Goal: Transaction & Acquisition: Book appointment/travel/reservation

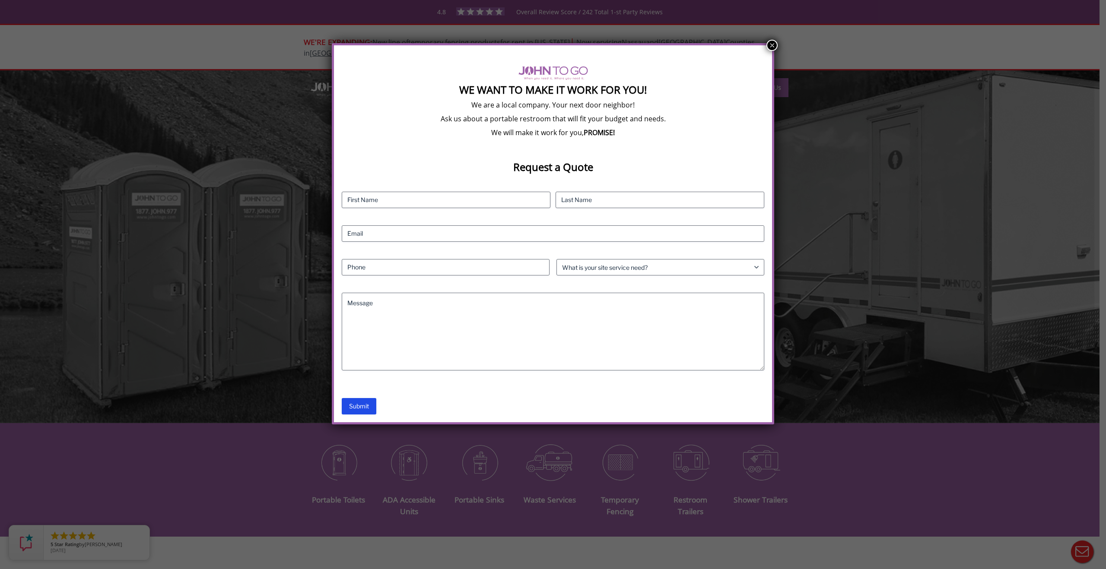
click at [769, 44] on button "×" at bounding box center [771, 45] width 11 height 11
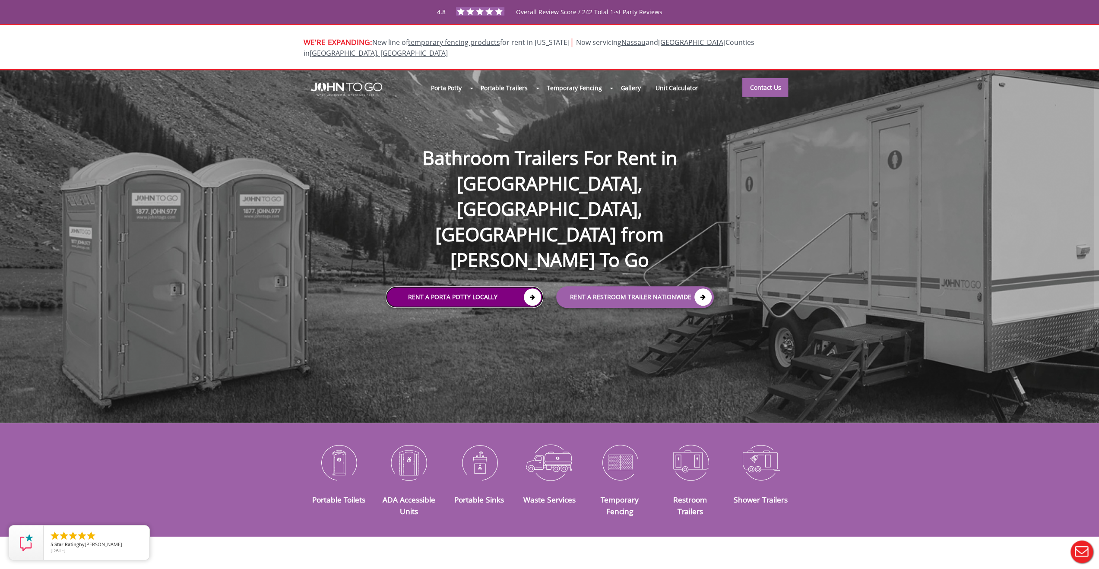
click at [524, 286] on link "Rent a Porta Potty Locally" at bounding box center [465, 297] width 158 height 22
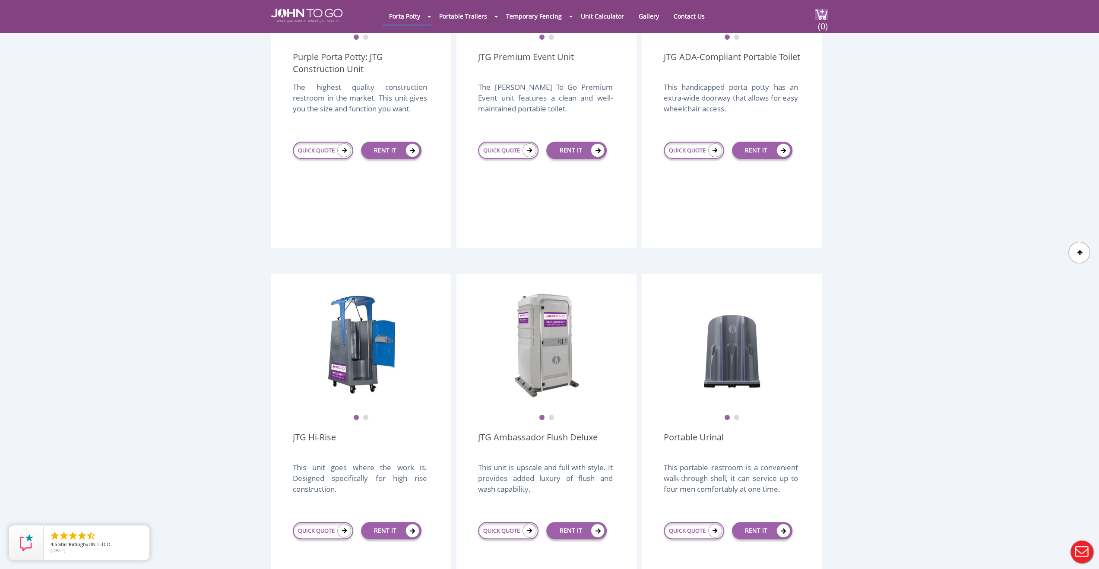
scroll to position [216, 0]
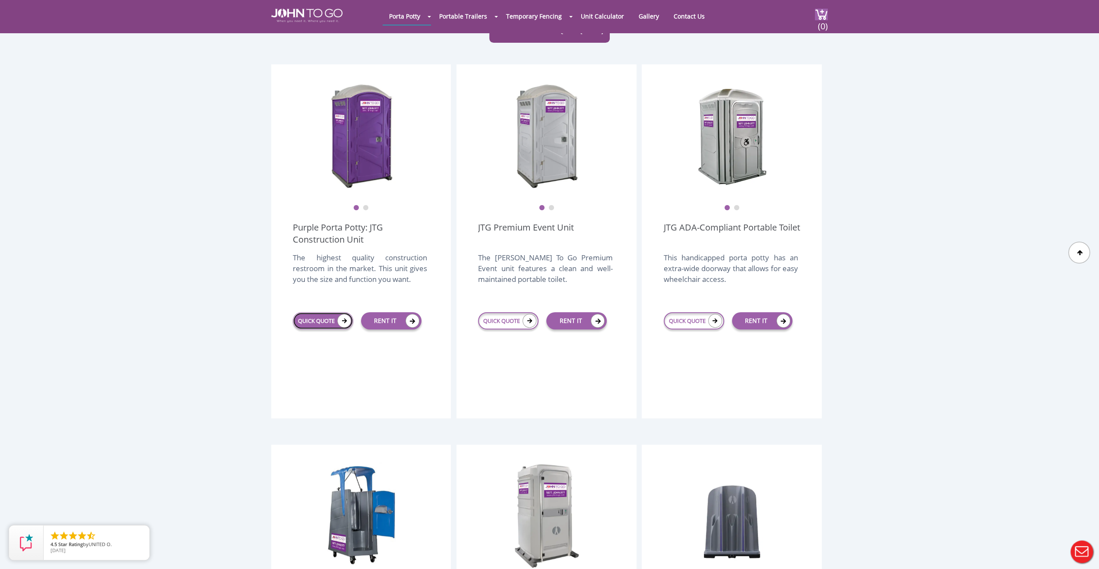
click at [320, 312] on link "QUICK QUOTE" at bounding box center [323, 320] width 60 height 17
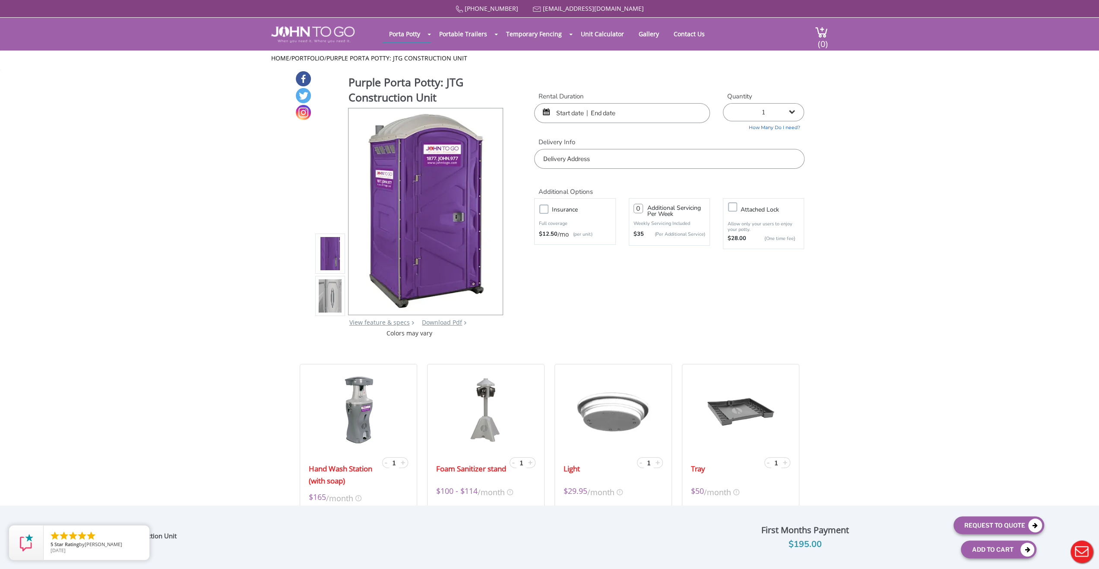
click at [661, 114] on input "text" at bounding box center [622, 113] width 176 height 20
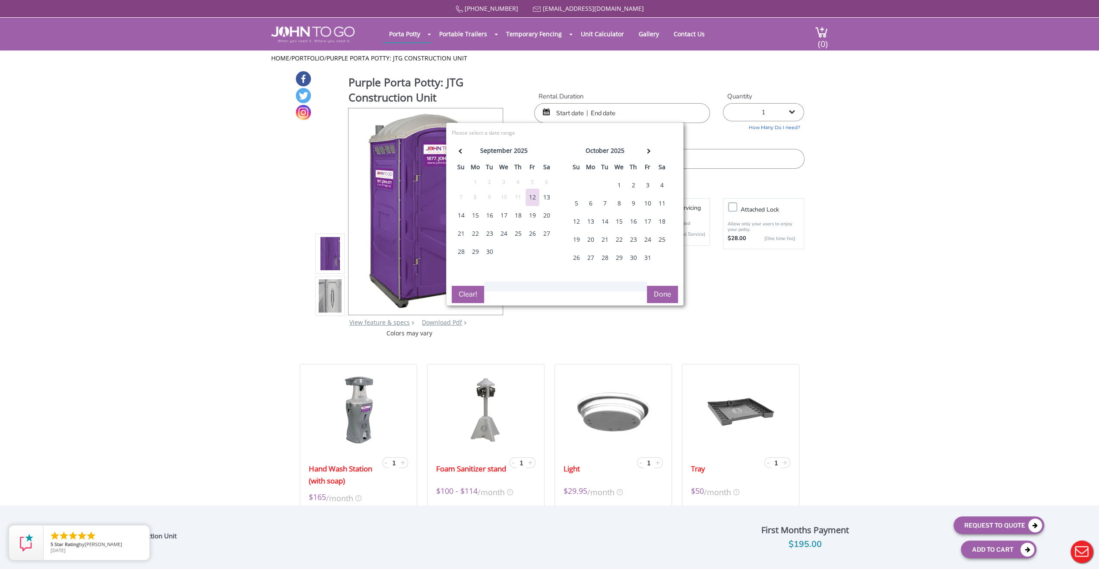
click at [588, 200] on div "6" at bounding box center [591, 203] width 14 height 17
click at [618, 105] on input "text" at bounding box center [622, 113] width 176 height 20
click at [628, 114] on input "text" at bounding box center [622, 113] width 176 height 20
click at [648, 153] on th at bounding box center [647, 151] width 14 height 17
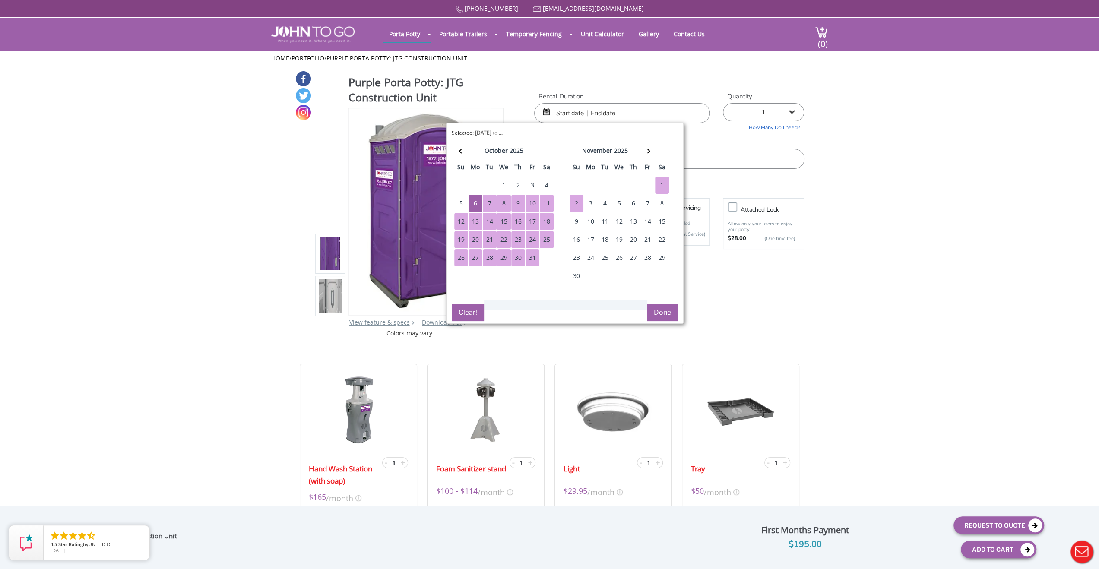
click at [576, 199] on div "2" at bounding box center [577, 203] width 14 height 17
type input "[DATE] to [DATE]"
click at [664, 309] on button "Done" at bounding box center [662, 312] width 31 height 17
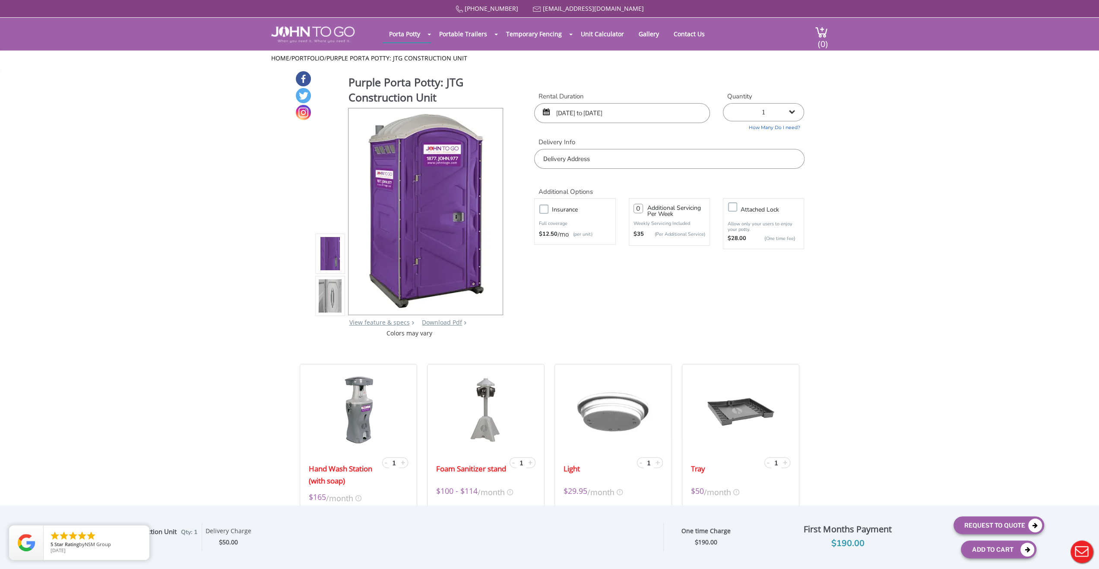
click at [626, 157] on input "text" at bounding box center [669, 159] width 270 height 20
click at [598, 164] on input "text" at bounding box center [669, 159] width 270 height 20
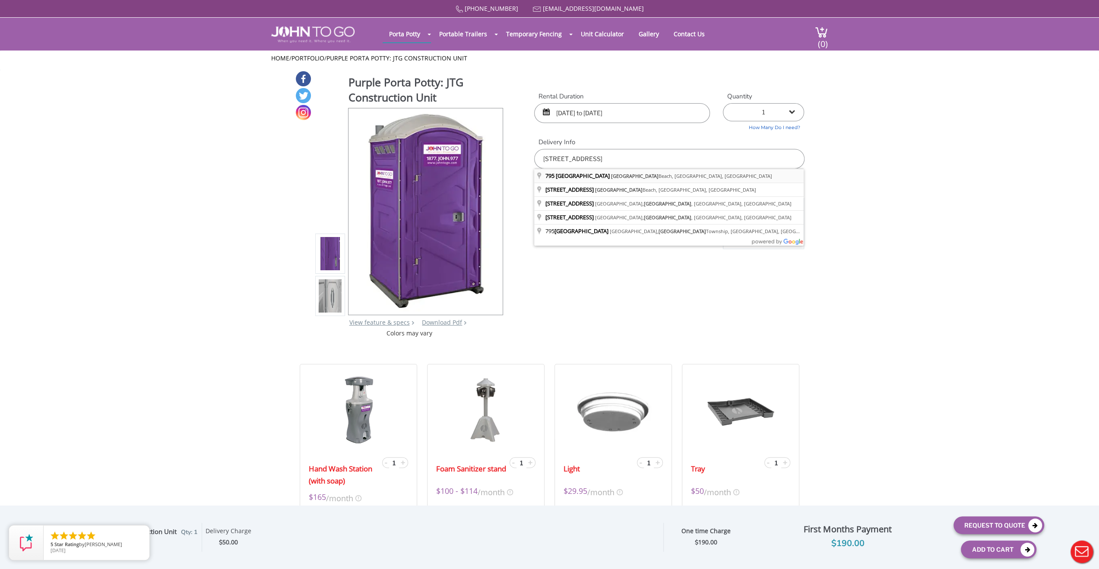
type input "[STREET_ADDRESS]"
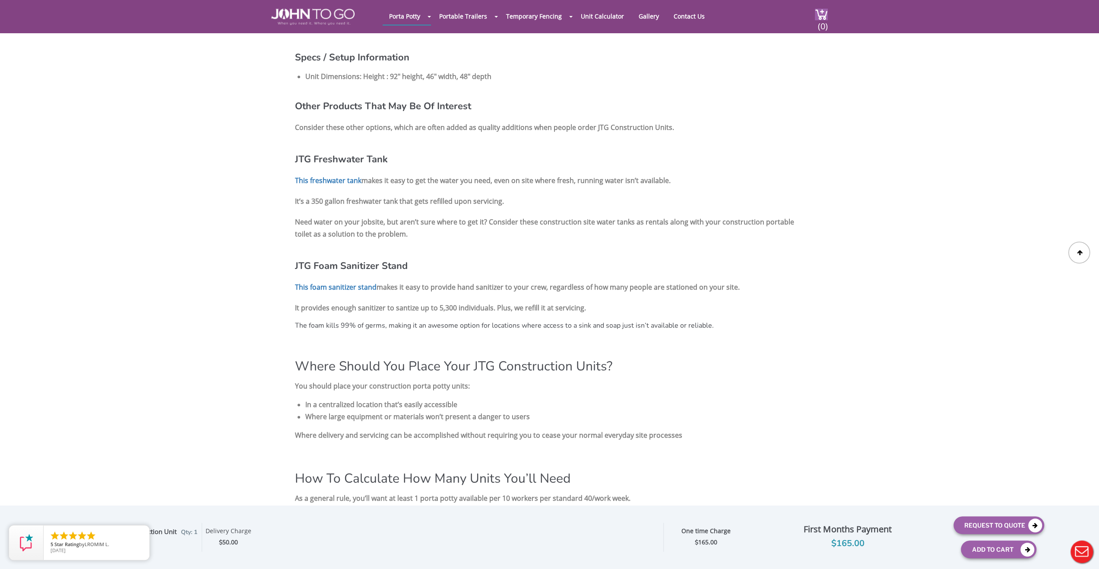
scroll to position [104, 0]
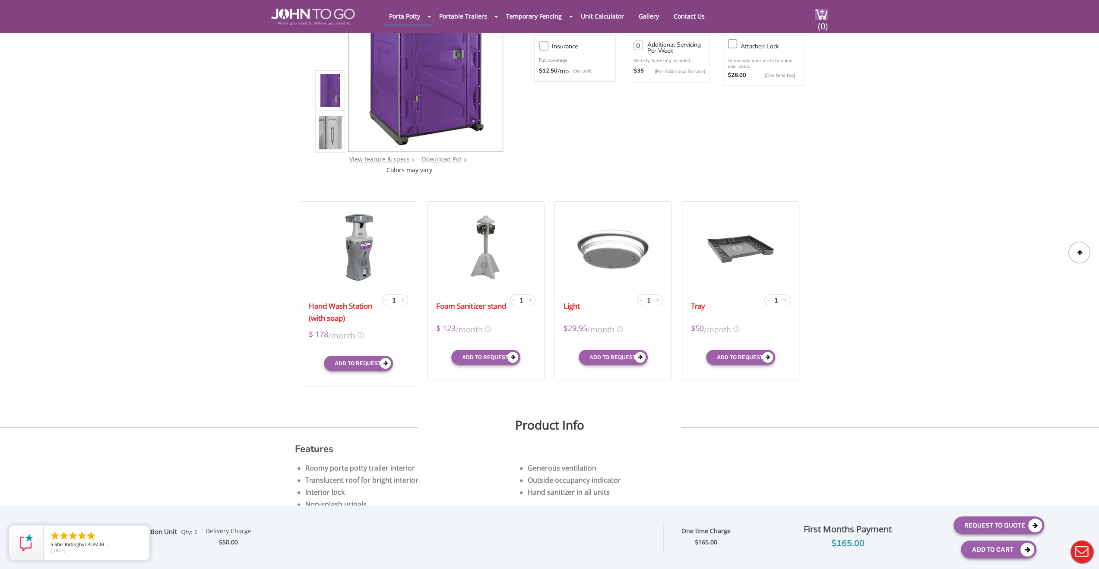
drag, startPoint x: 921, startPoint y: 367, endPoint x: 929, endPoint y: 173, distance: 193.6
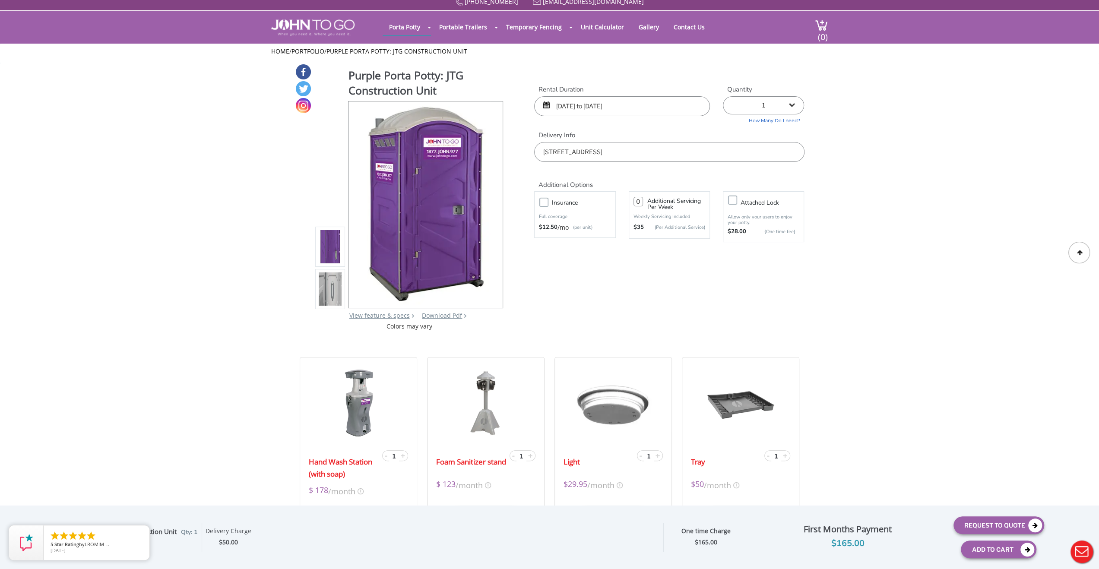
scroll to position [0, 0]
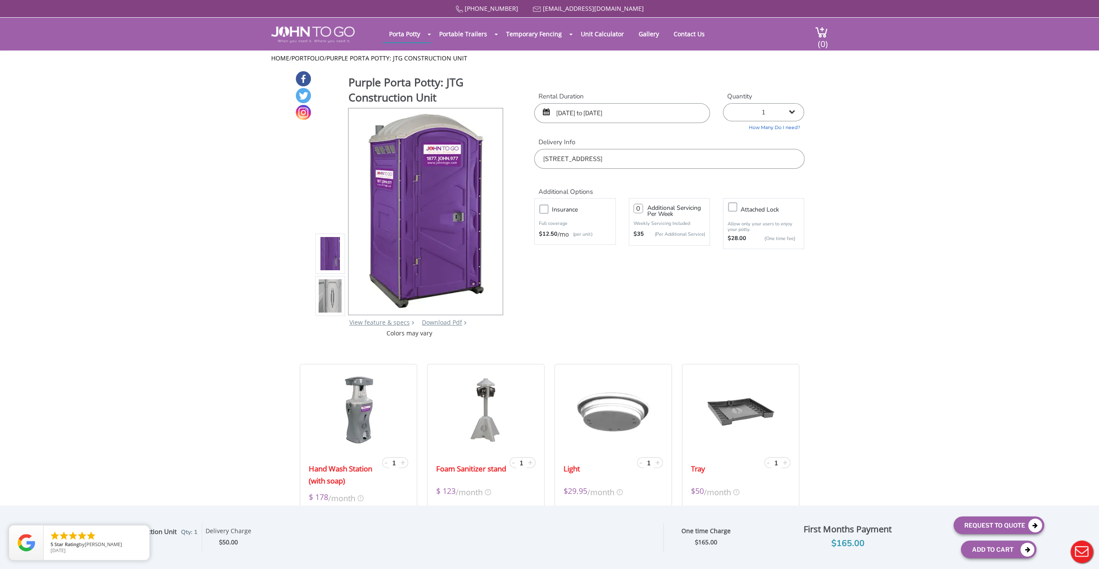
click at [732, 282] on div "Purple Porta Potty: JTG Construction Unit View feature & specs Download Pdf Pro…" at bounding box center [550, 203] width 510 height 267
click at [566, 304] on div "Purple Porta Potty: JTG Construction Unit View feature & specs Download Pdf Pro…" at bounding box center [550, 203] width 510 height 267
click at [781, 324] on div "Purple Porta Potty: JTG Construction Unit View feature & specs Download Pdf Pro…" at bounding box center [550, 203] width 510 height 267
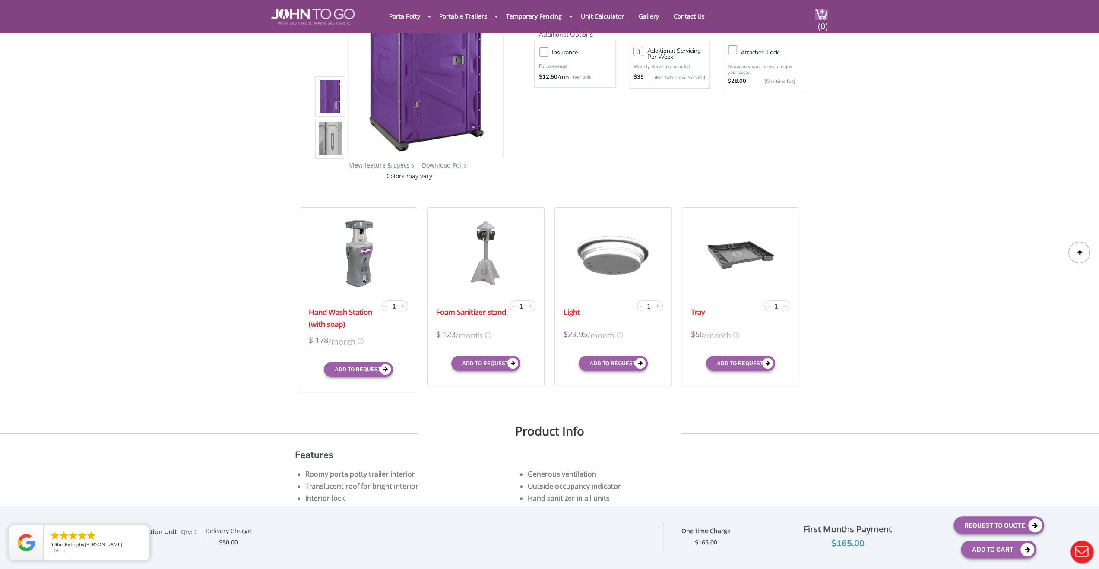
scroll to position [130, 0]
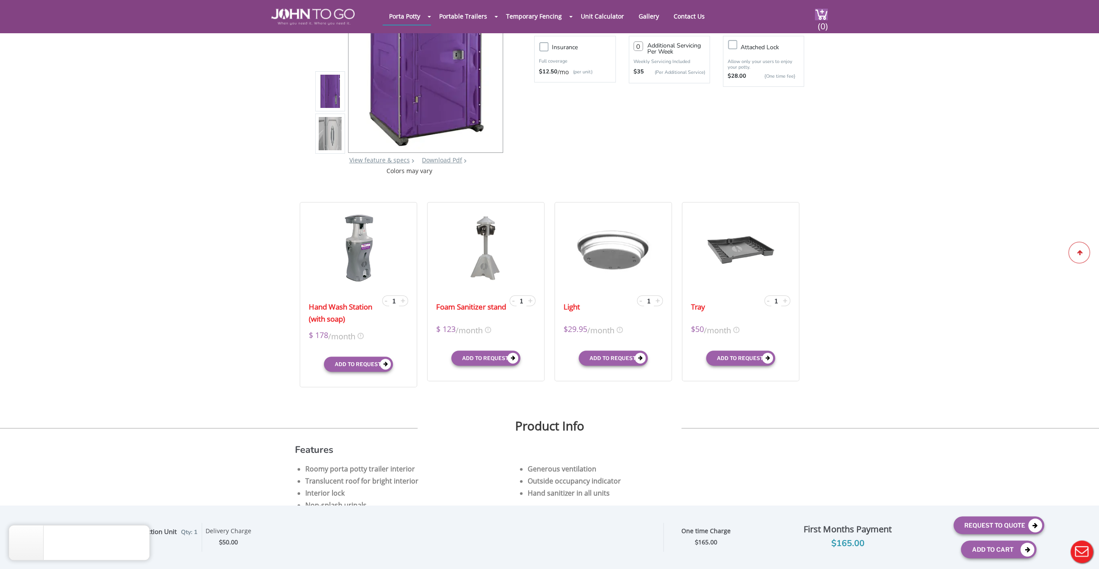
click at [1081, 251] on icon at bounding box center [1080, 252] width 6 height 5
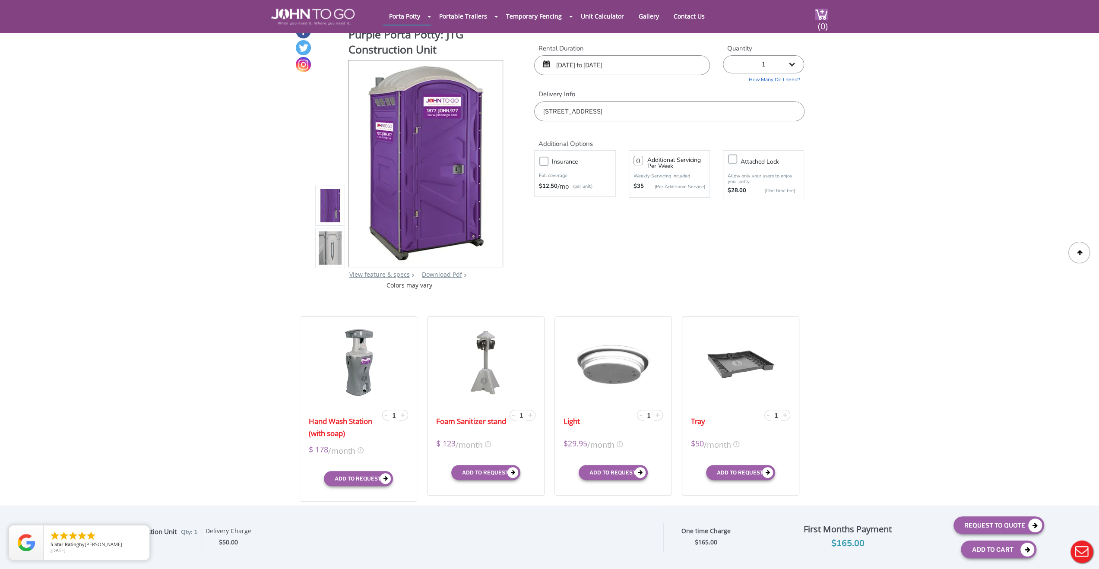
scroll to position [0, 0]
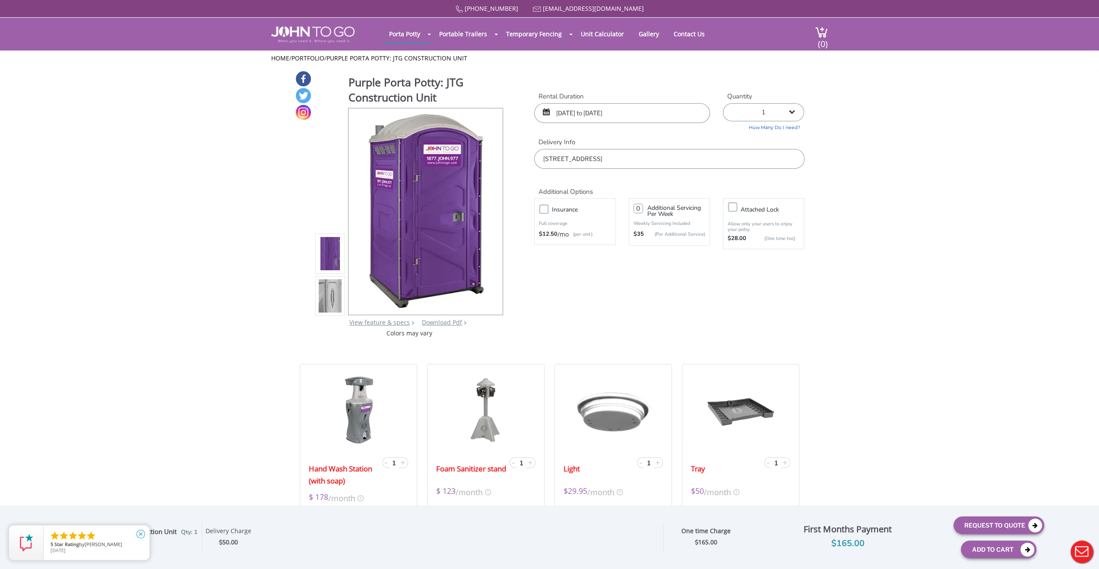
click at [142, 534] on icon "close" at bounding box center [140, 534] width 9 height 9
click at [647, 127] on div "Rental Duration [DATE] to [DATE] Quantity 1 2 (5% discount) 3 (8% discount) 4 (…" at bounding box center [669, 130] width 283 height 77
click at [649, 113] on input "[DATE] to [DATE]" at bounding box center [622, 113] width 176 height 20
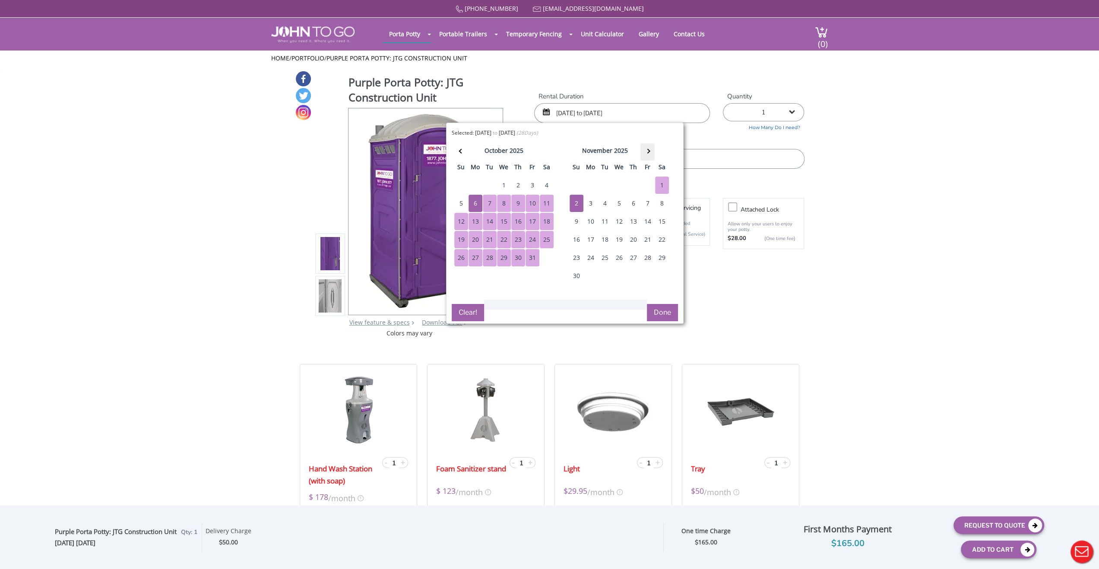
click at [649, 154] on th at bounding box center [647, 151] width 14 height 17
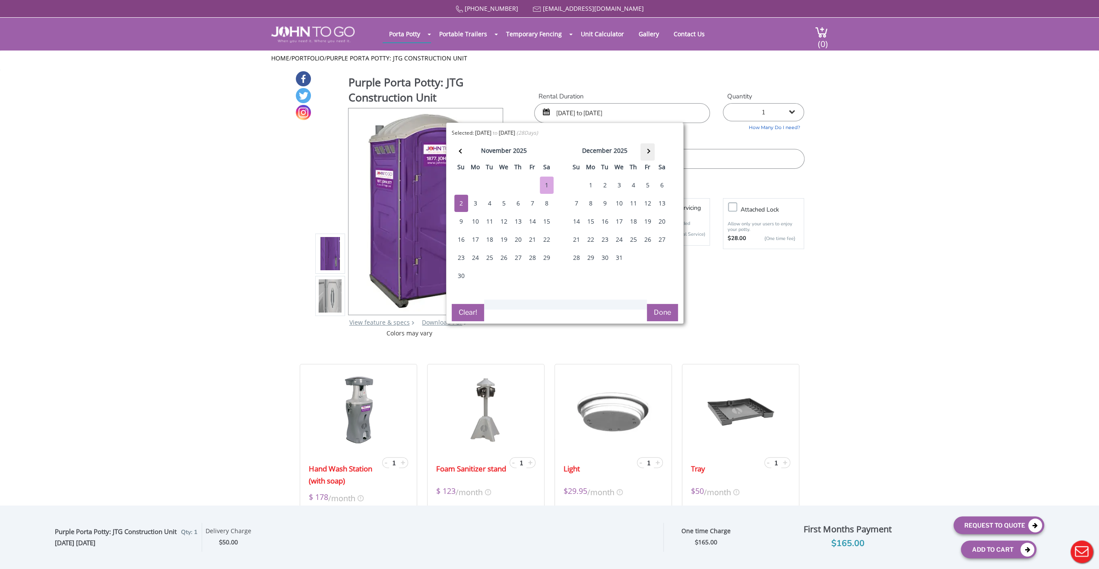
click at [649, 153] on th at bounding box center [647, 151] width 14 height 17
click at [576, 204] on div "5" at bounding box center [577, 203] width 14 height 17
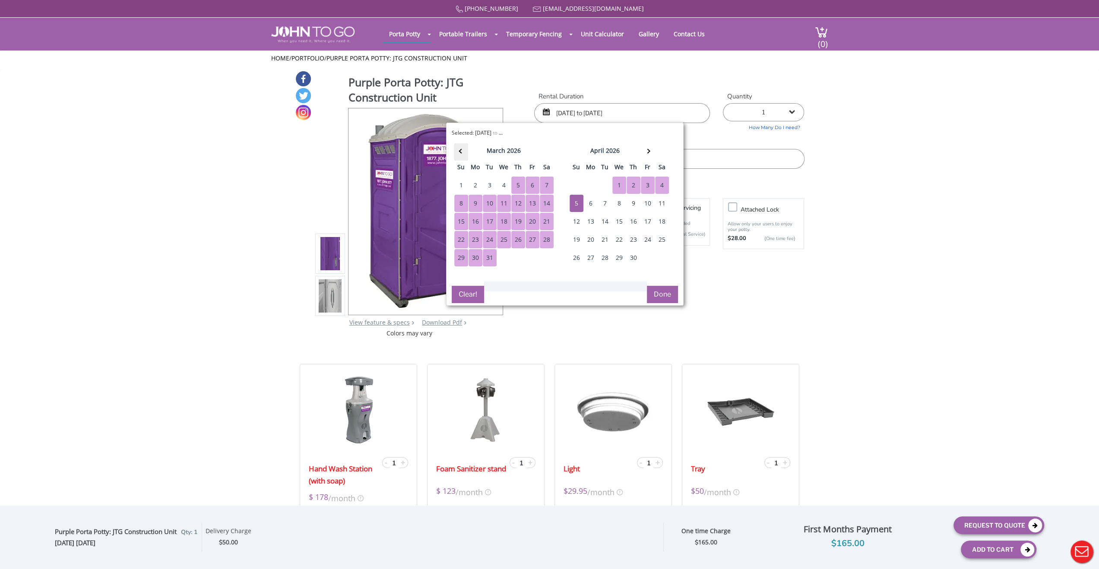
click at [458, 155] on th at bounding box center [461, 151] width 14 height 17
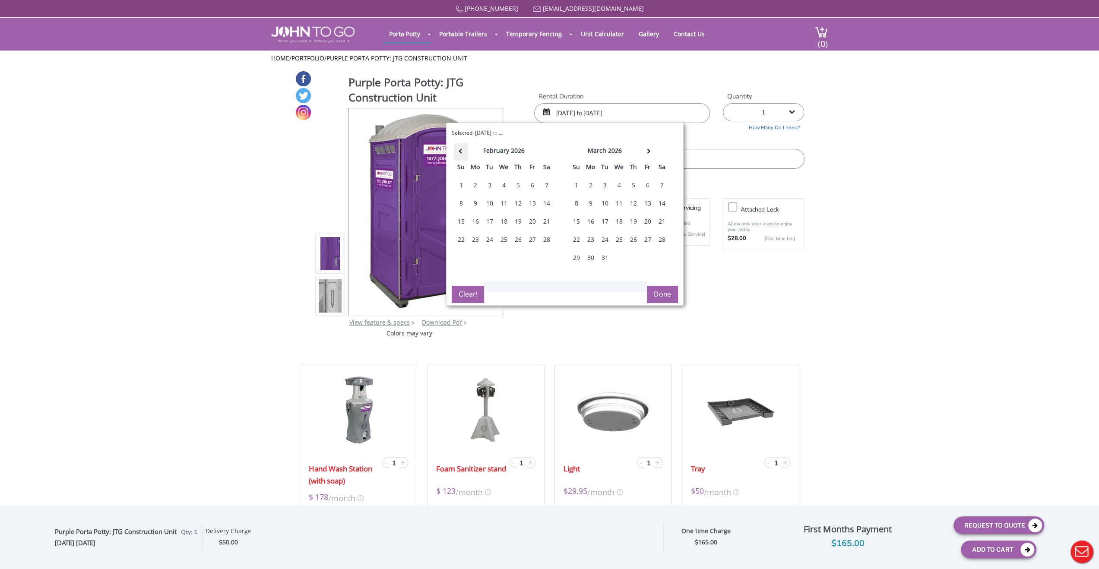
click at [458, 155] on th at bounding box center [461, 151] width 14 height 17
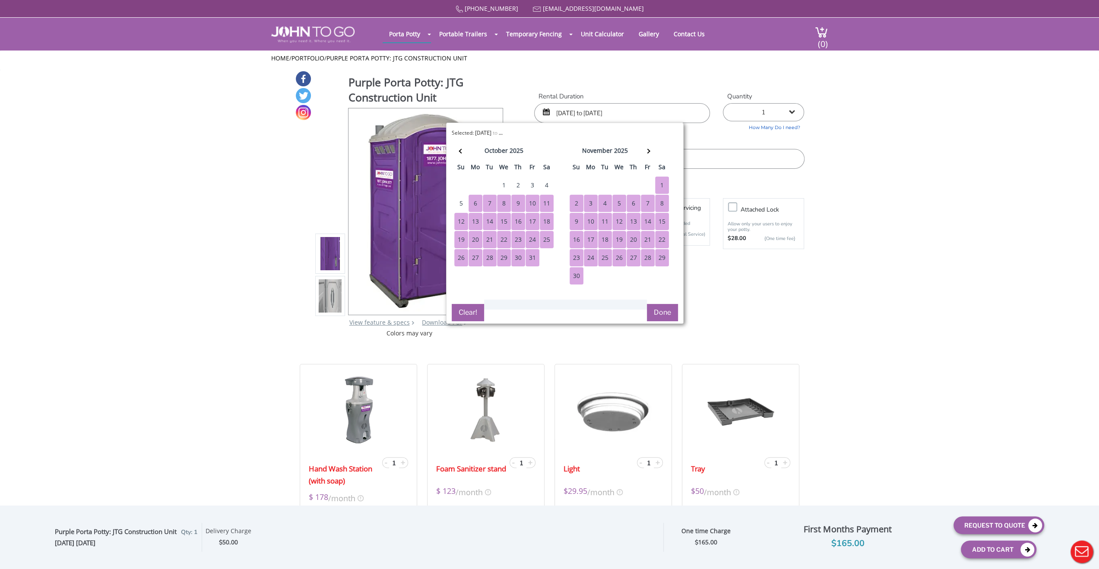
click at [469, 202] on div "6" at bounding box center [476, 203] width 14 height 17
type input "[DATE] to [DATE]"
click at [665, 310] on button "Done" at bounding box center [662, 312] width 31 height 17
